Goal: Task Accomplishment & Management: Use online tool/utility

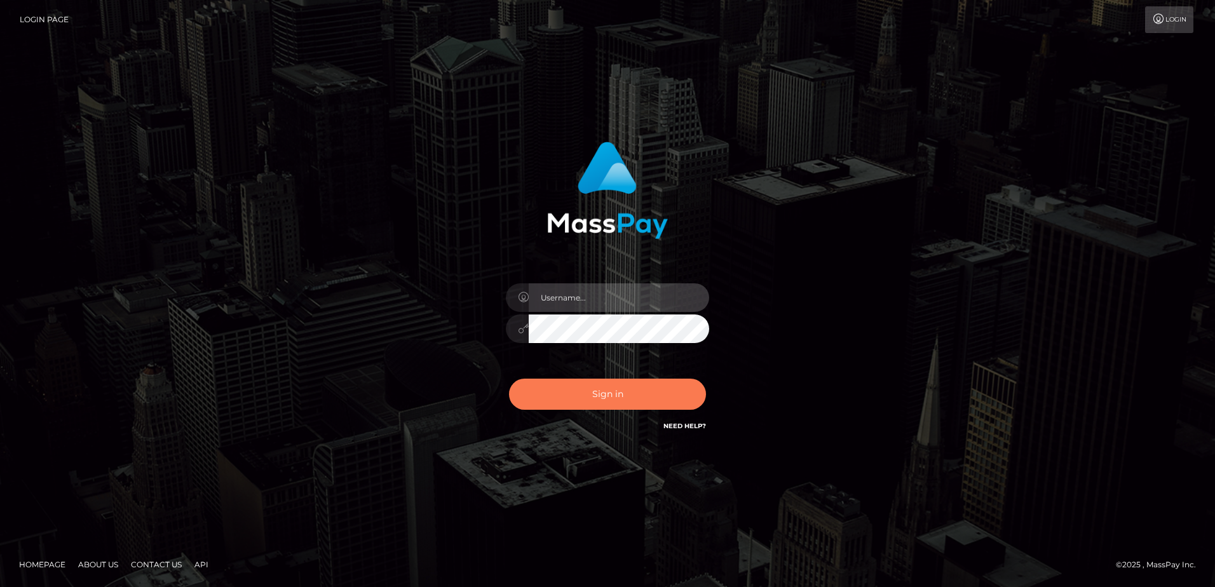
type input "Dan"
click at [624, 389] on button "Sign in" at bounding box center [607, 394] width 197 height 31
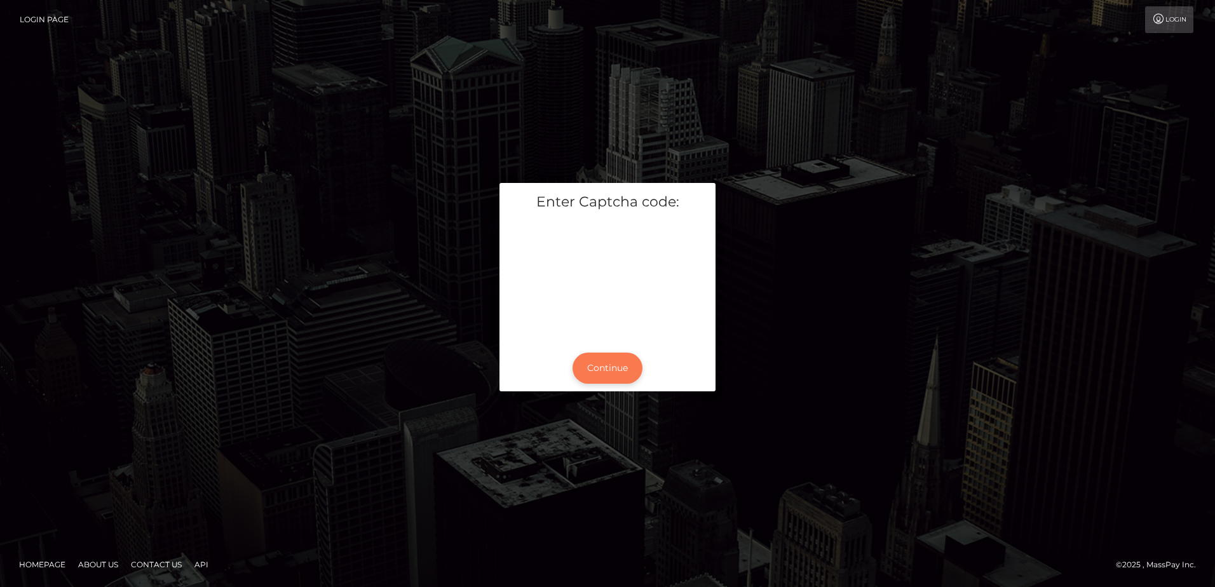
click at [609, 364] on button "Continue" at bounding box center [608, 368] width 70 height 31
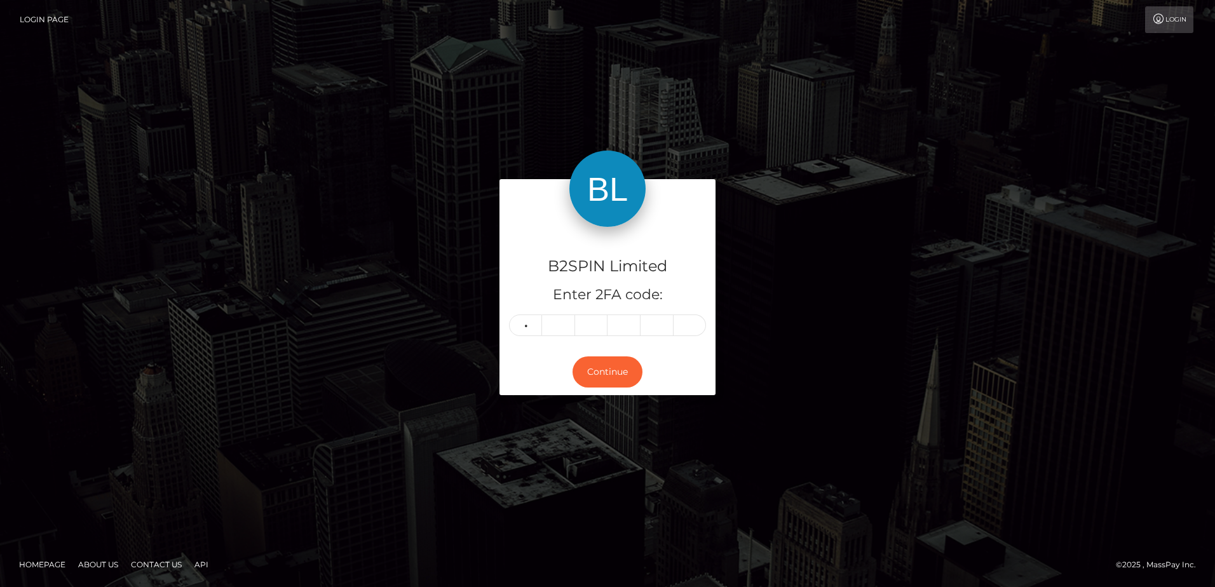
type input "4"
type input "9"
type input "7"
type input "2"
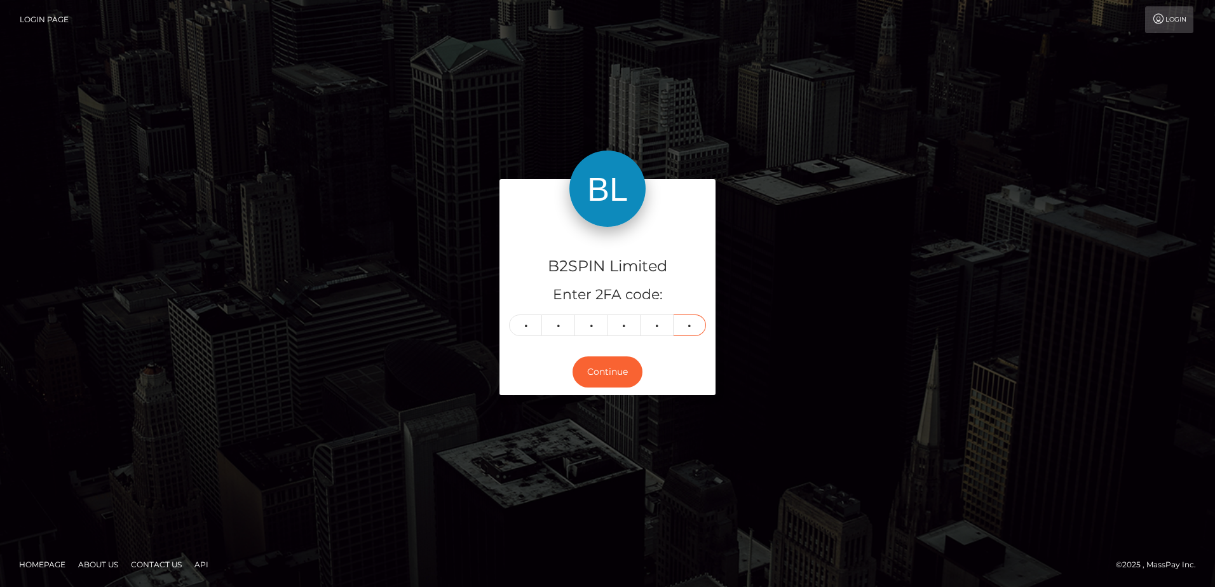
type input "0"
click at [439, 301] on div "B2SPIN Limited Enter 2FA code: 4 9 7 7 2 0 497720 Continue" at bounding box center [607, 293] width 725 height 228
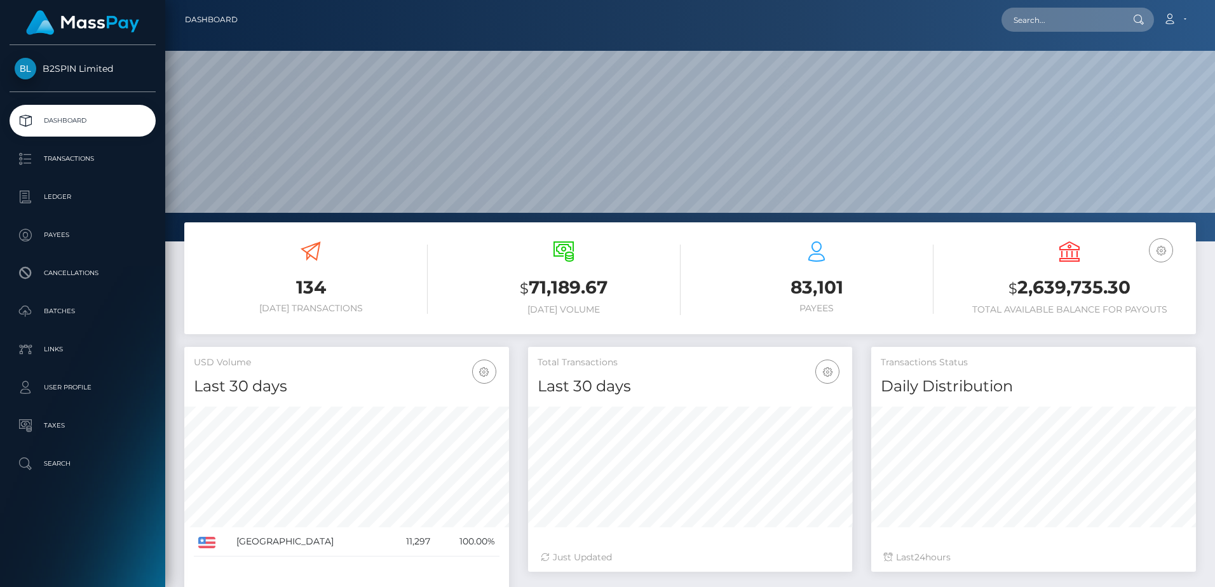
scroll to position [226, 324]
click at [1058, 287] on h3 "$ 2,639,735.30" at bounding box center [1070, 288] width 234 height 26
copy h3 "2,639,735.30"
